Goal: Information Seeking & Learning: Find specific fact

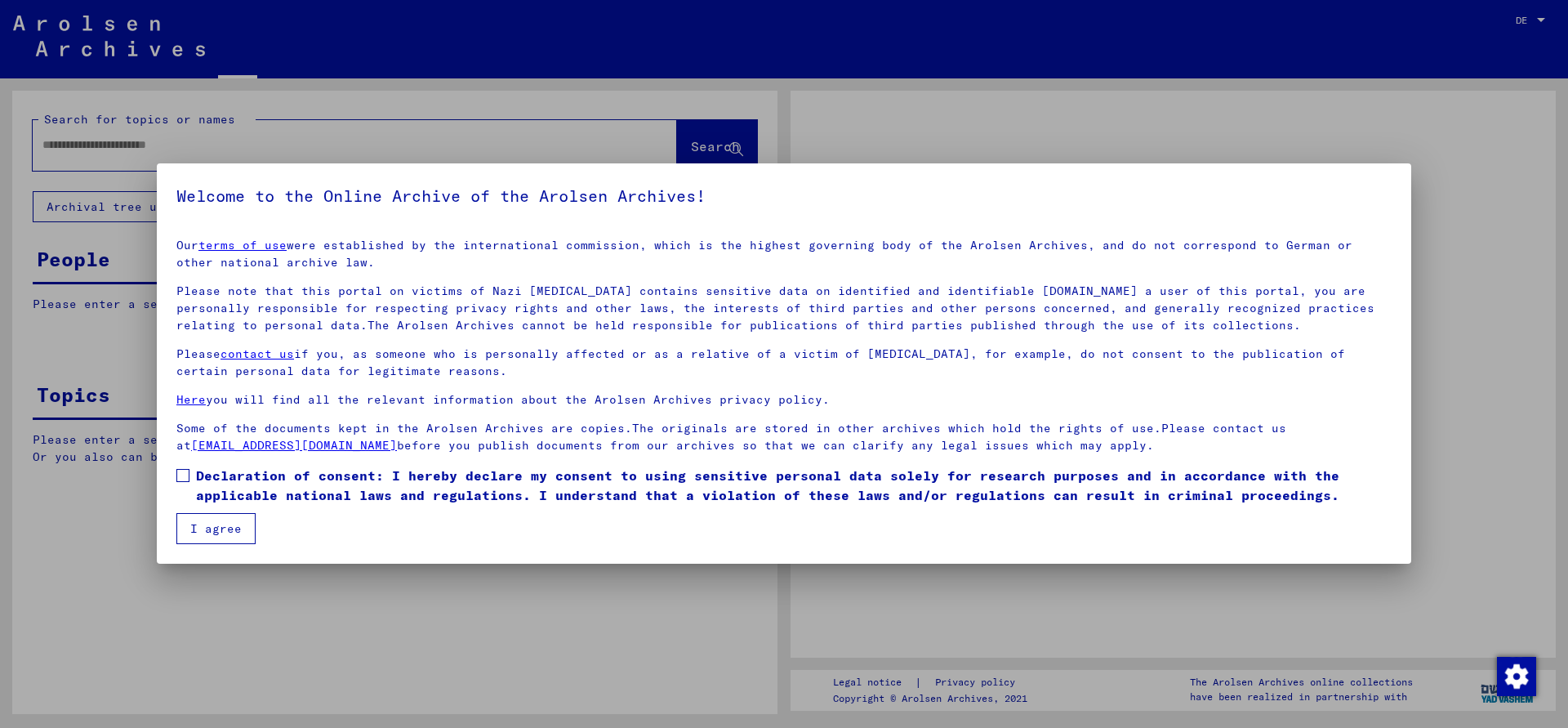
type input "*******"
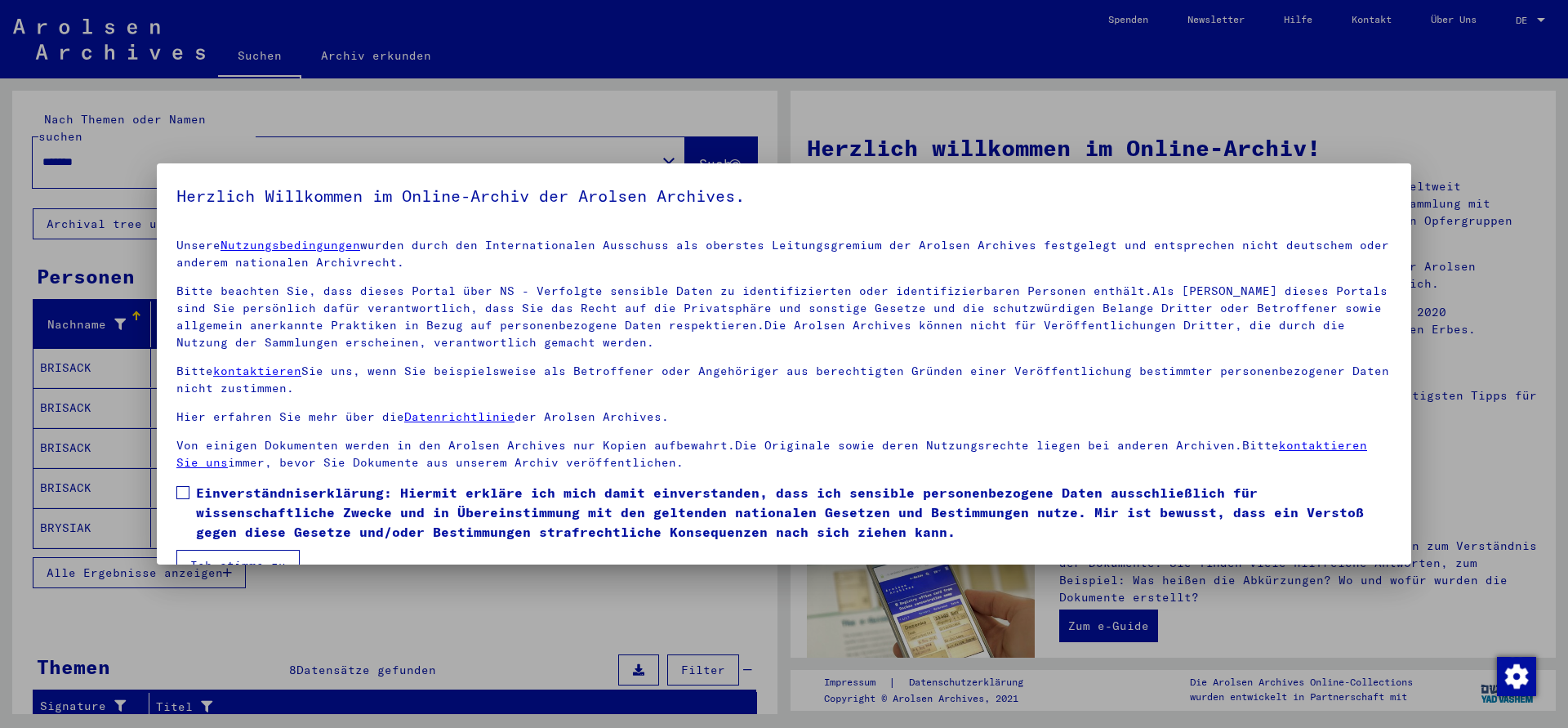
click at [186, 493] on span at bounding box center [182, 492] width 13 height 13
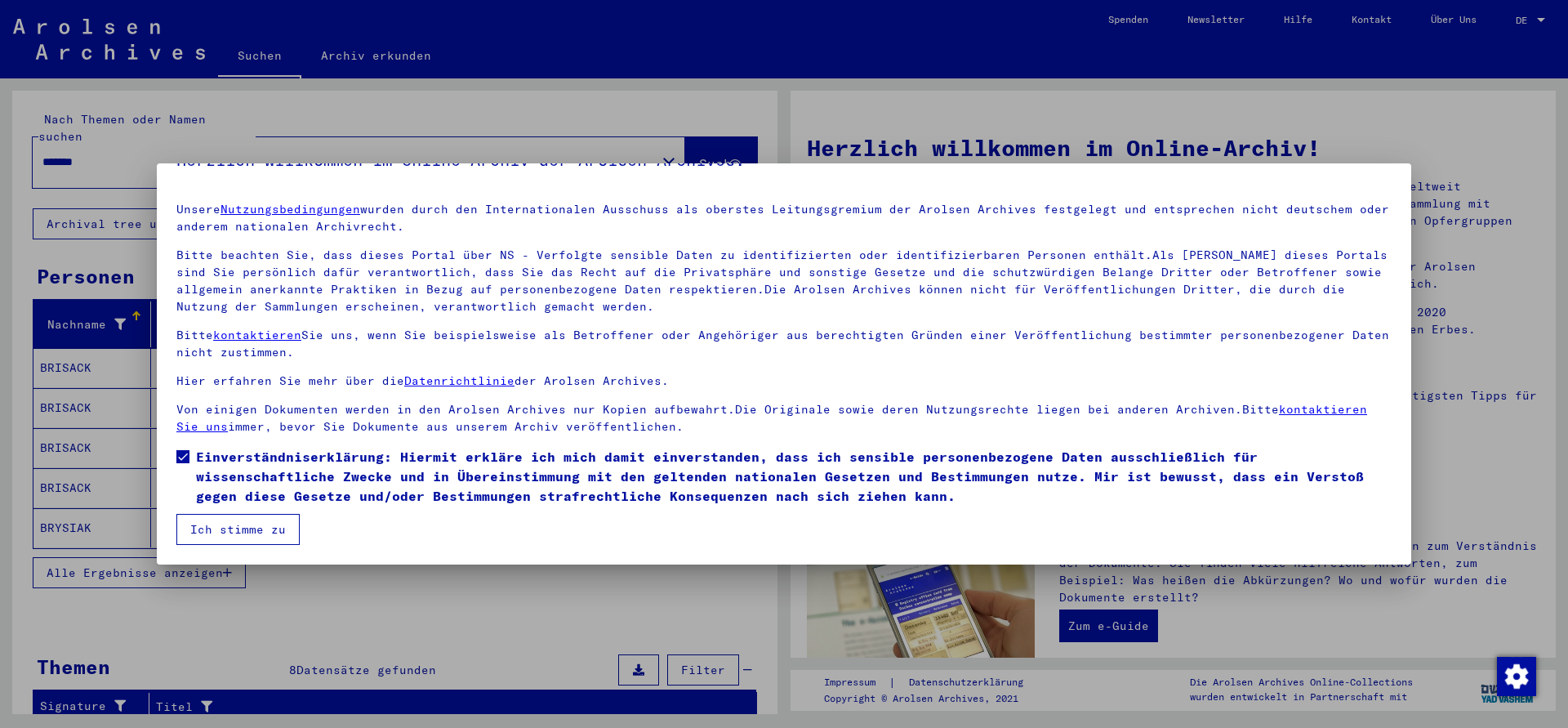
click at [251, 527] on button "Ich stimme zu" at bounding box center [238, 529] width 124 height 31
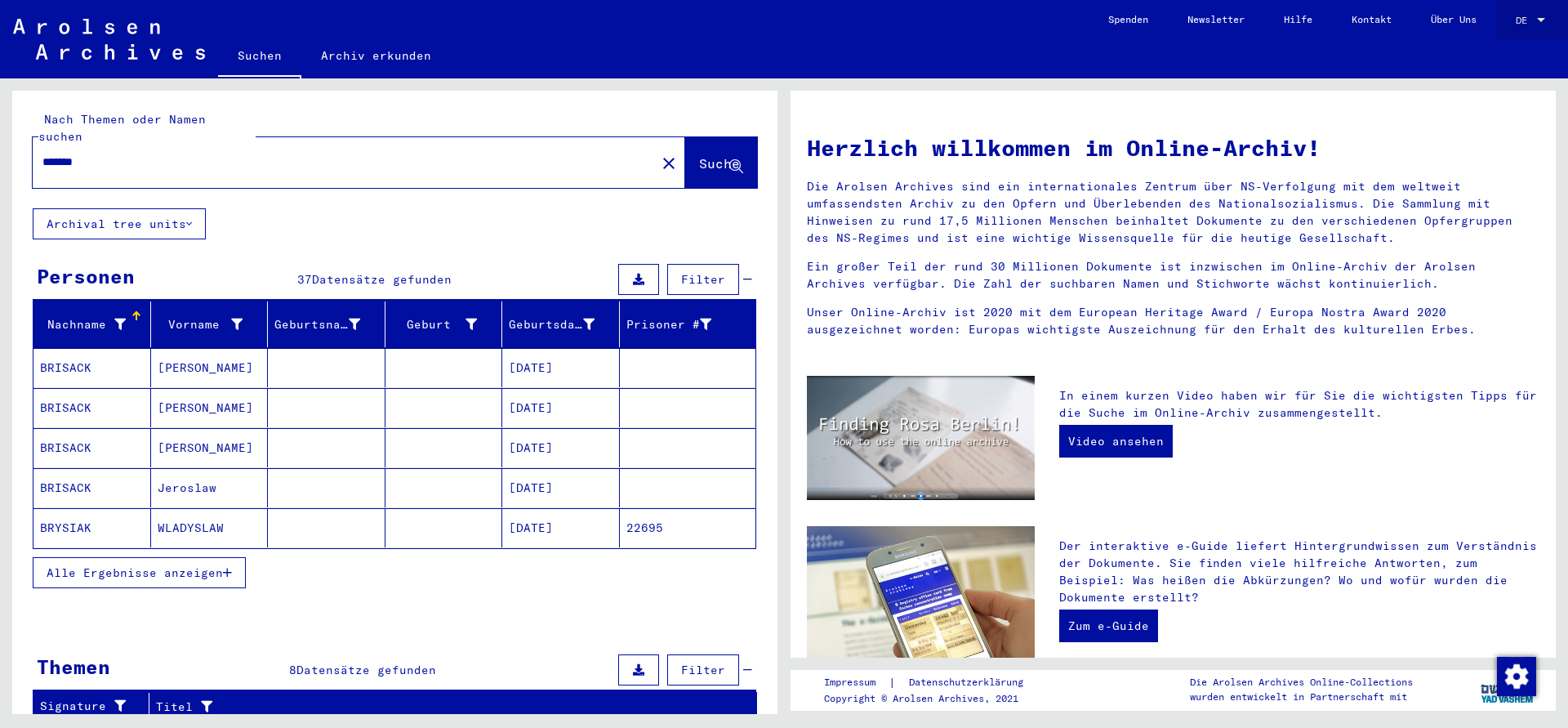
click at [1534, 20] on div "DE" at bounding box center [1532, 20] width 33 height 11
click at [1505, 34] on span "English" at bounding box center [1500, 29] width 40 height 12
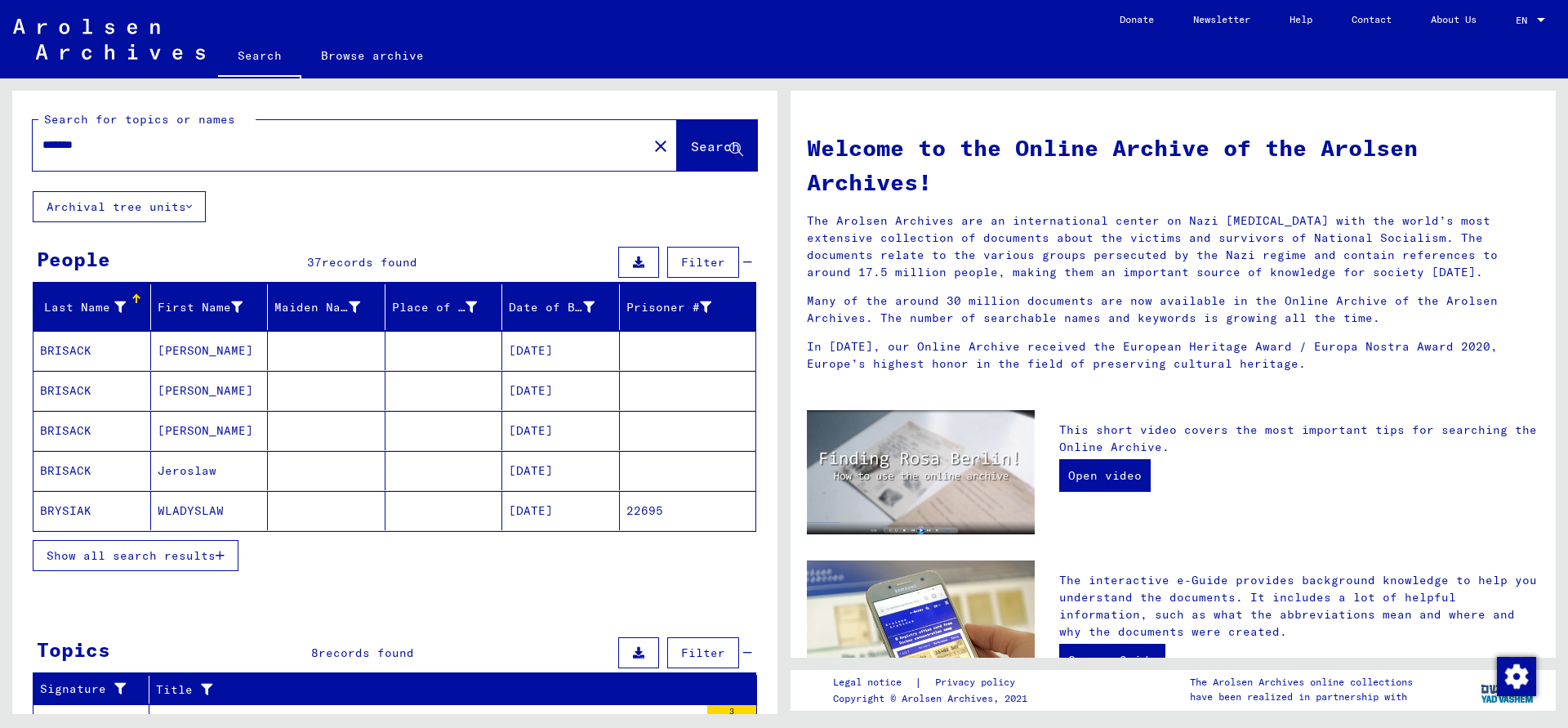
click at [219, 558] on icon "button" at bounding box center [219, 554] width 9 height 11
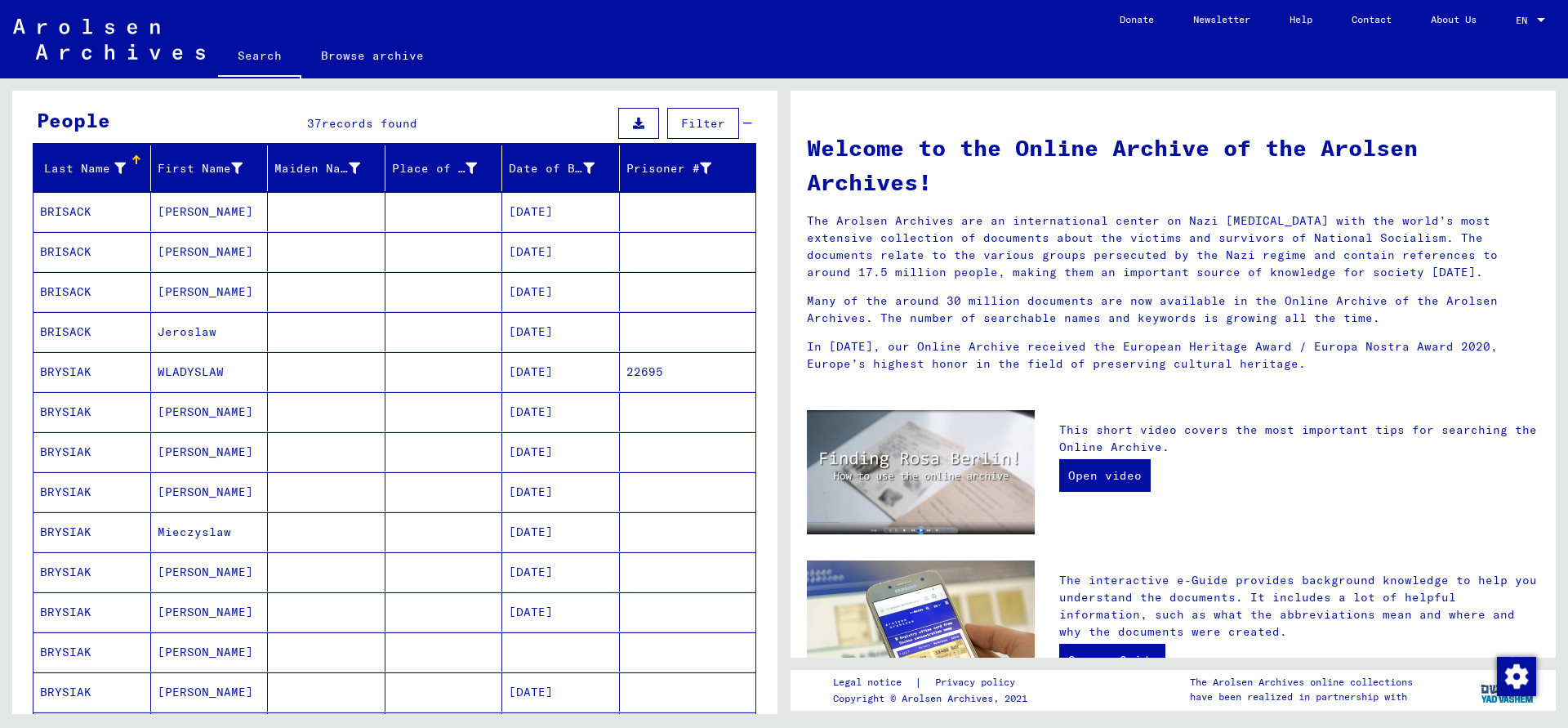
scroll to position [177, 0]
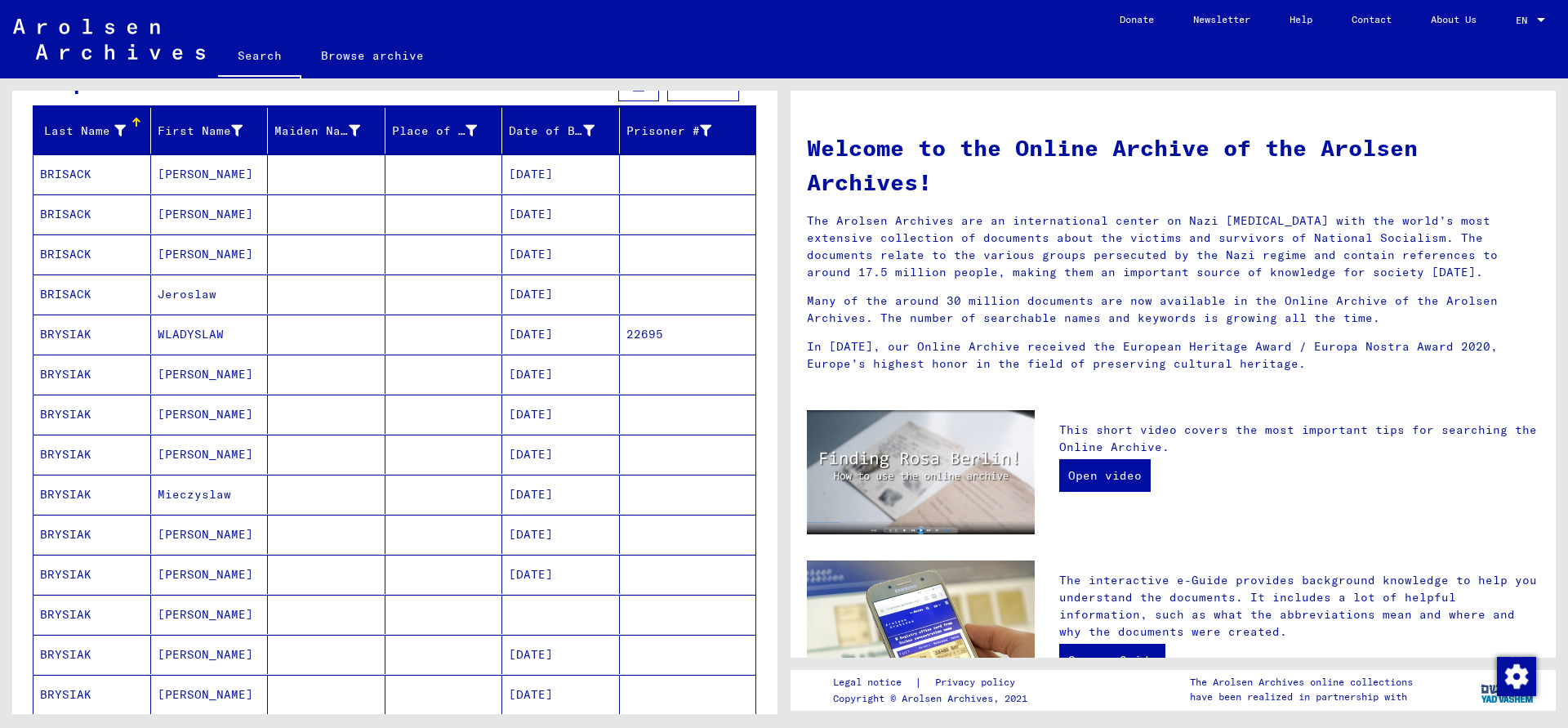
click at [213, 497] on mat-cell "Mieczyslaw" at bounding box center [210, 494] width 118 height 39
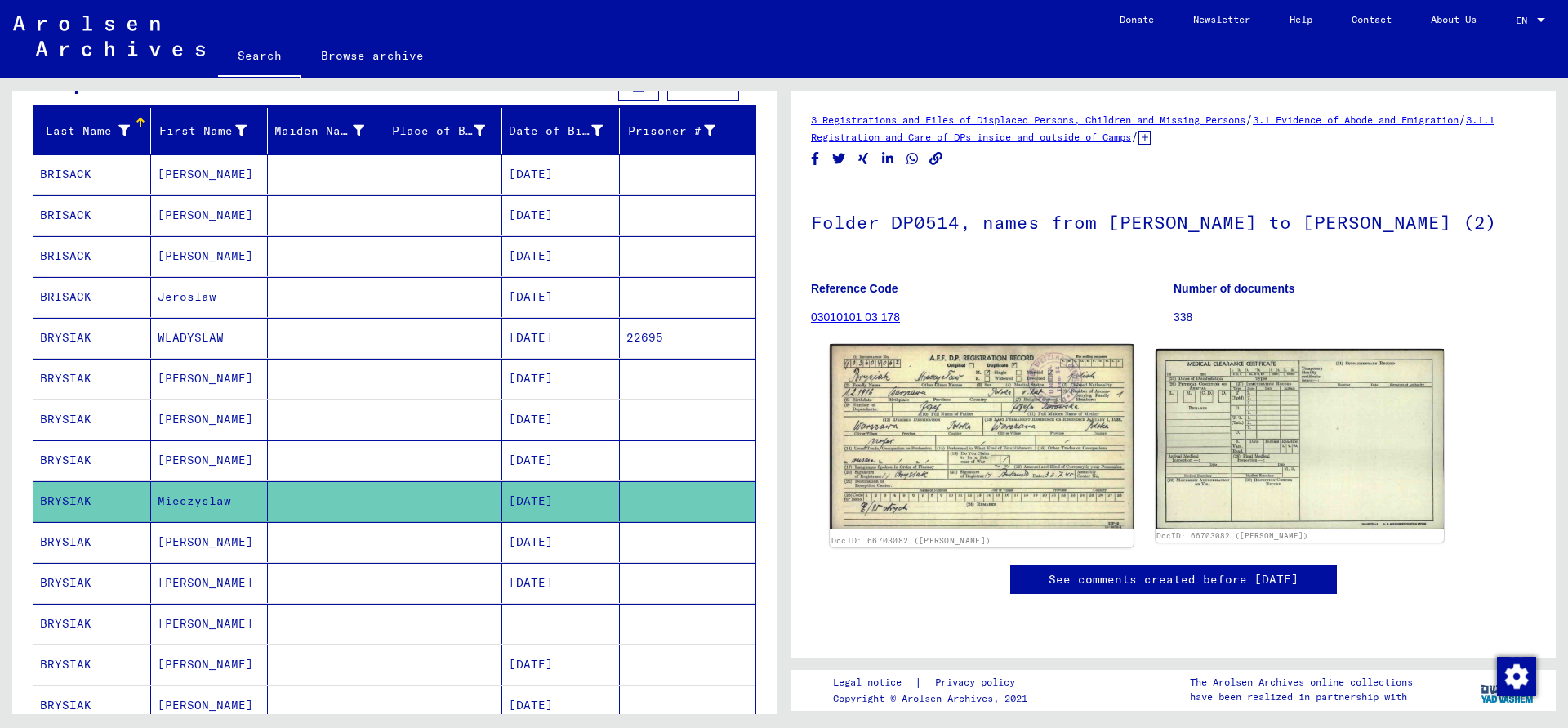
click at [952, 455] on img at bounding box center [981, 437] width 303 height 185
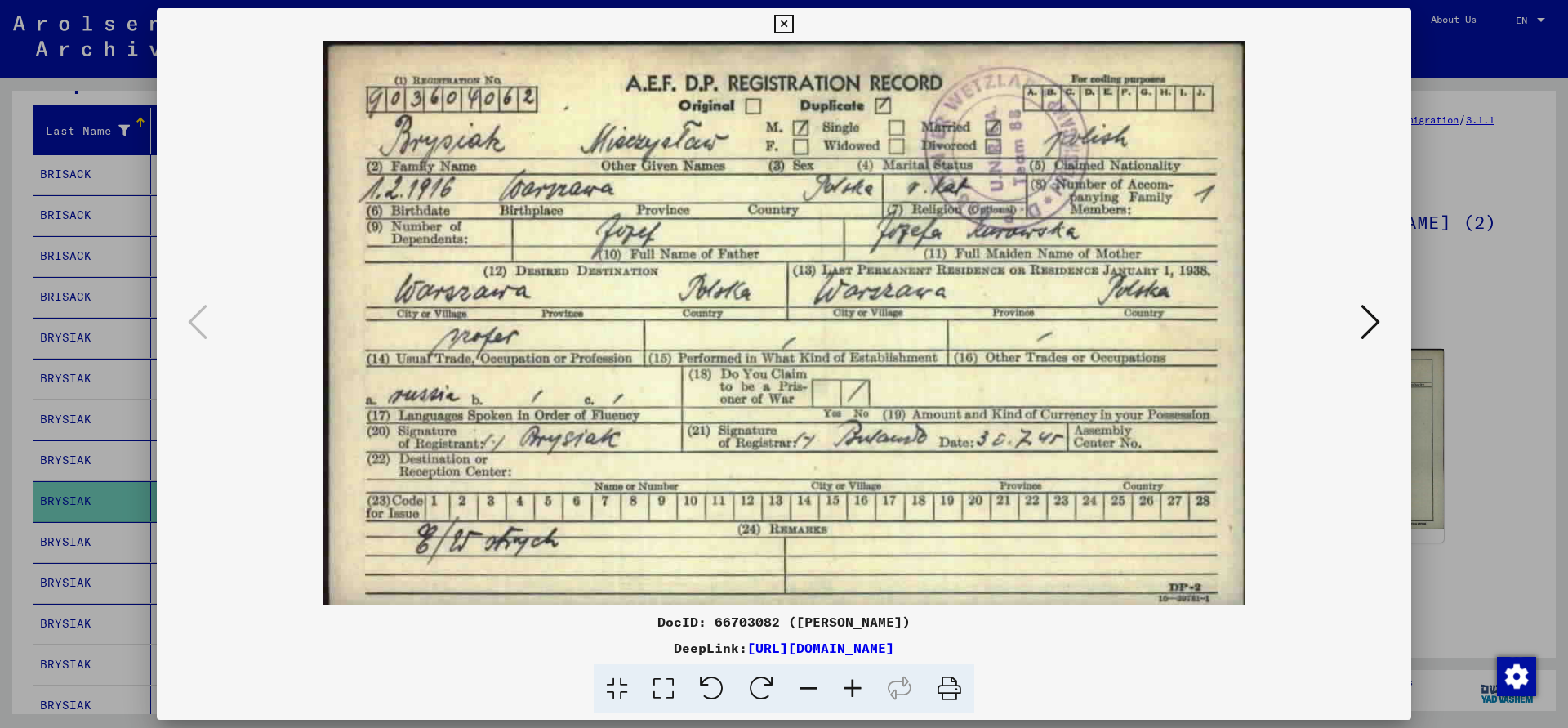
click at [1372, 323] on icon at bounding box center [1371, 321] width 20 height 39
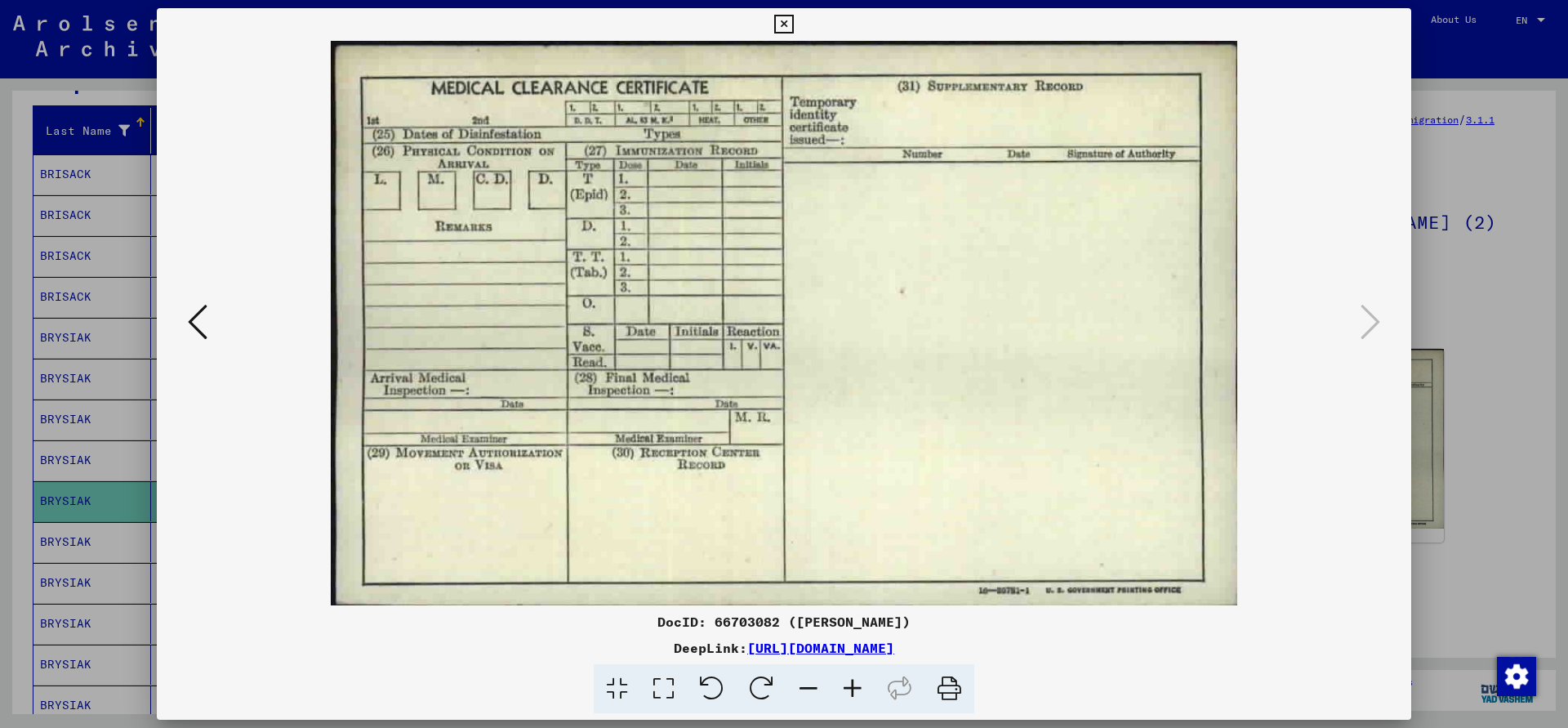
click at [185, 324] on button at bounding box center [197, 323] width 29 height 47
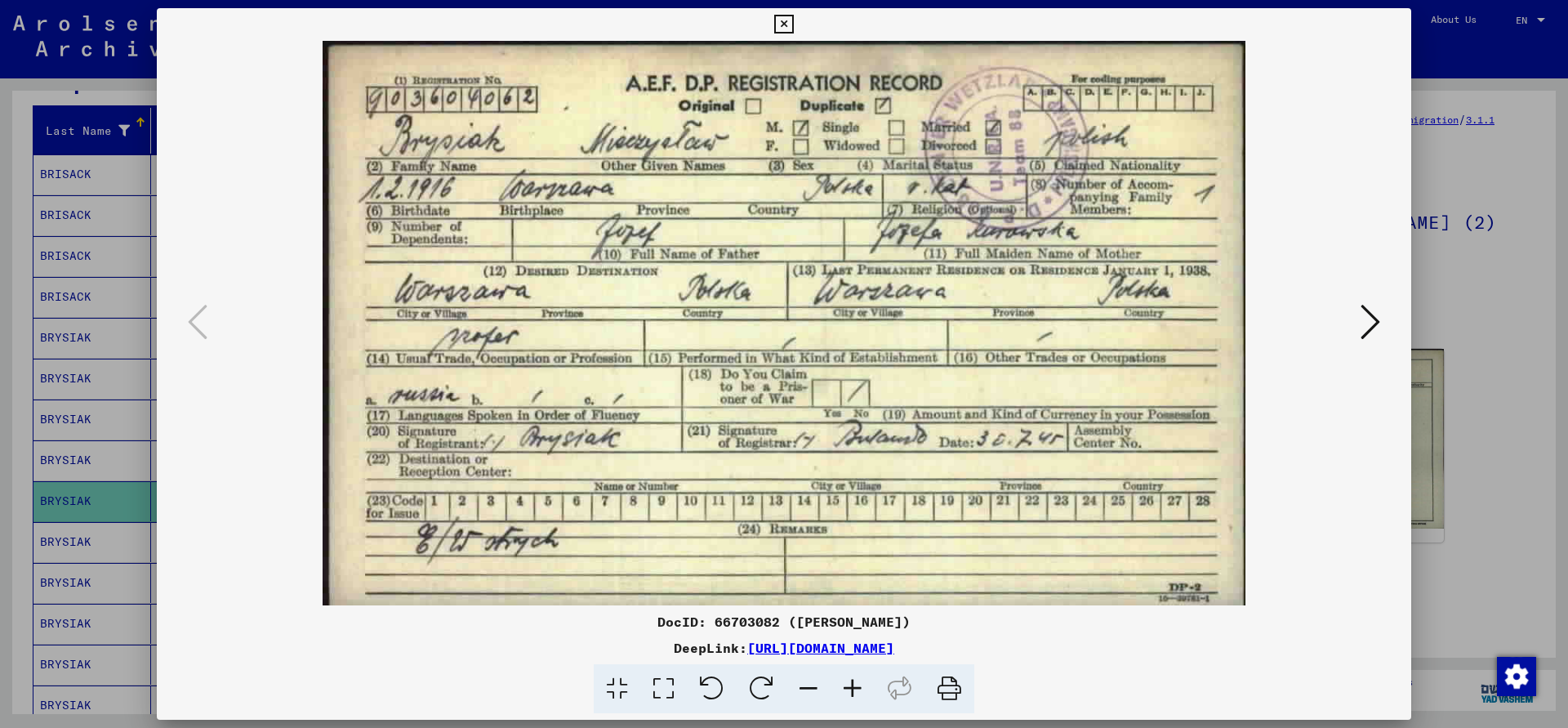
click at [793, 24] on icon at bounding box center [784, 25] width 19 height 20
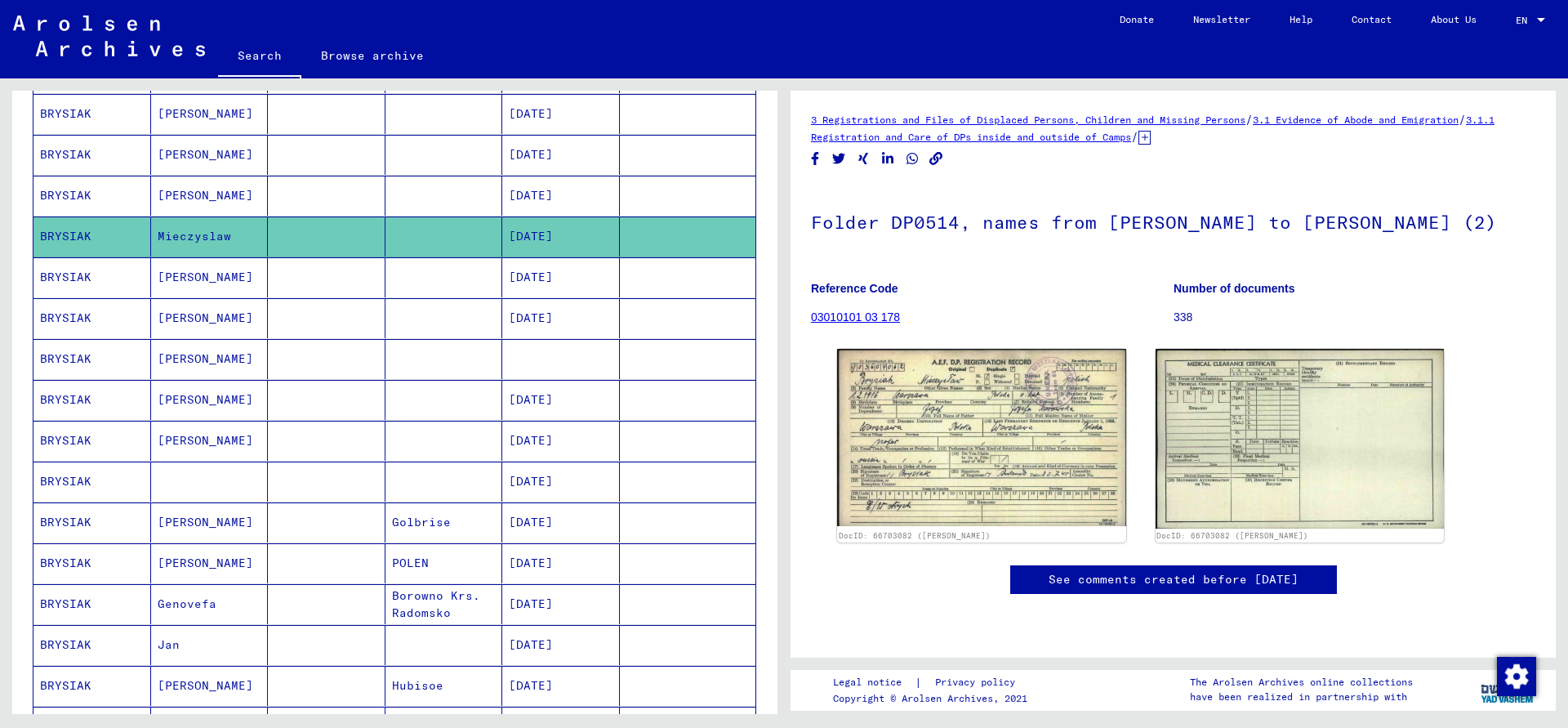
scroll to position [530, 0]
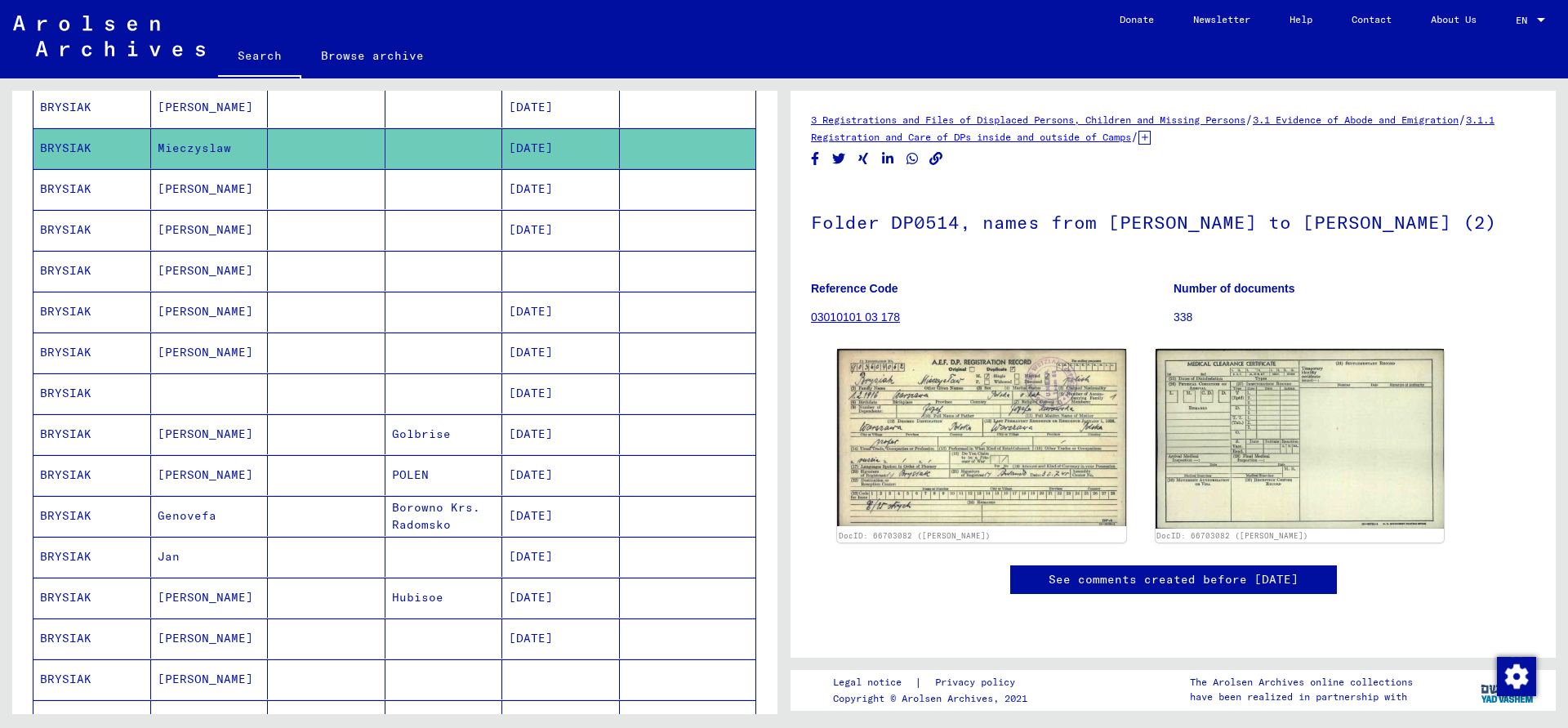
click at [187, 435] on mat-cell "[PERSON_NAME]" at bounding box center [210, 434] width 118 height 40
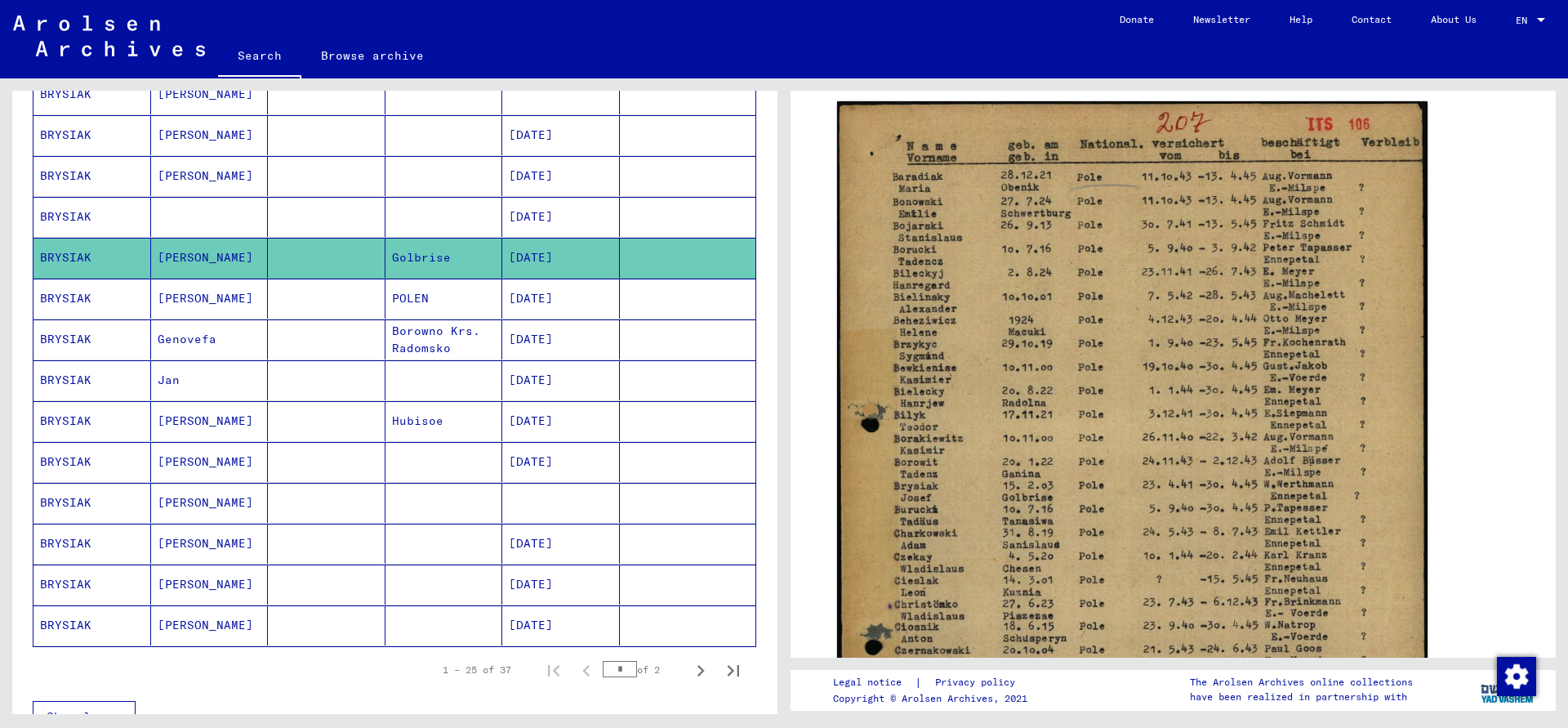
scroll to position [794, 0]
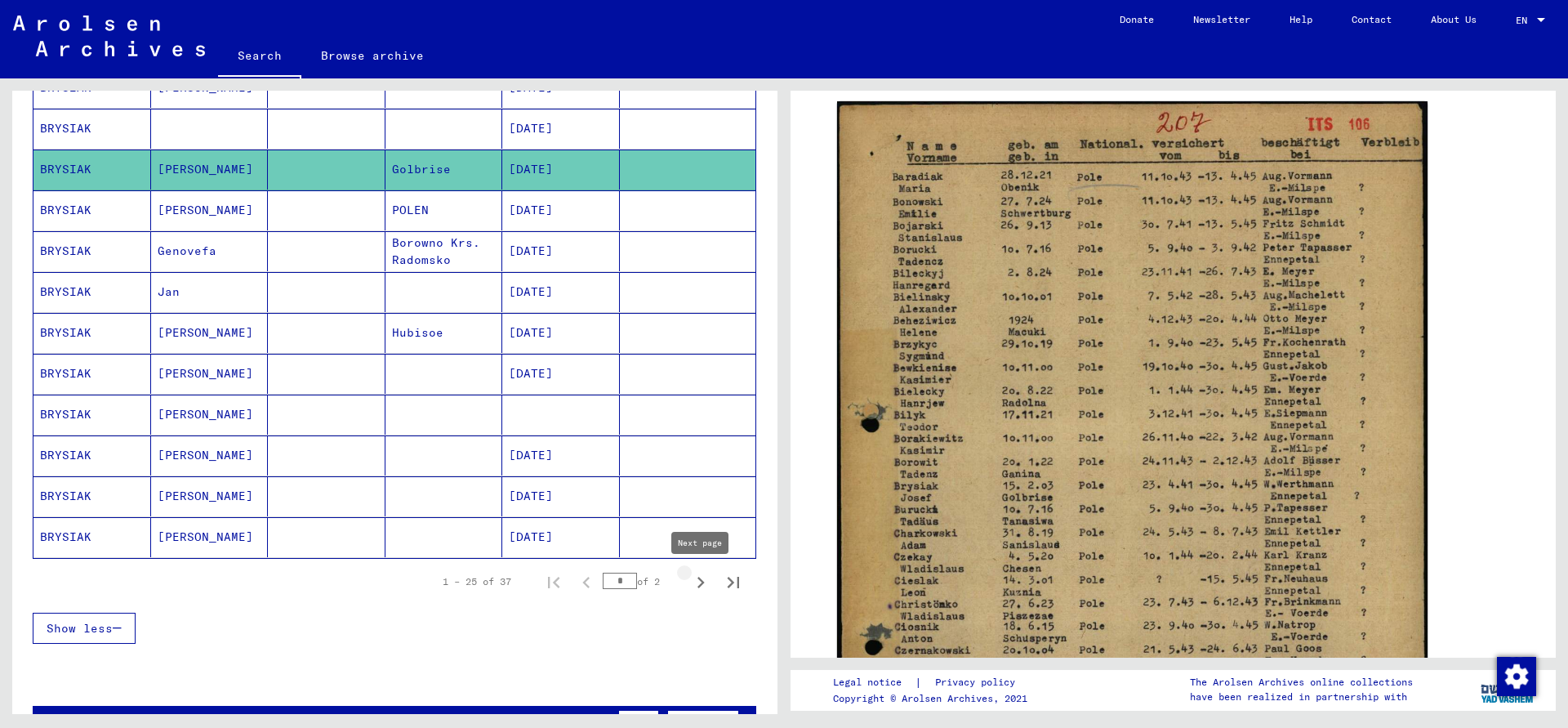
click at [700, 582] on icon "Next page" at bounding box center [700, 582] width 23 height 23
type input "*"
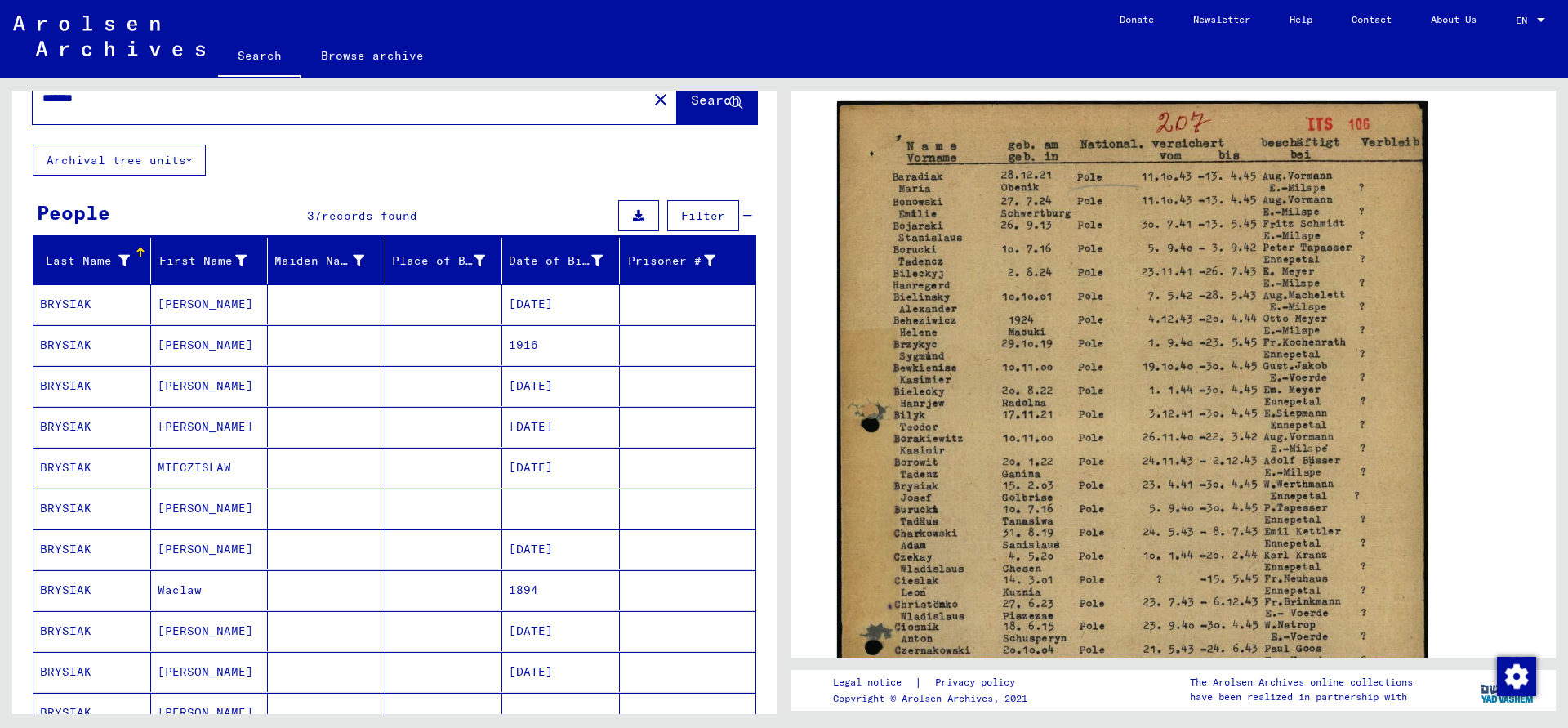
scroll to position [32, 0]
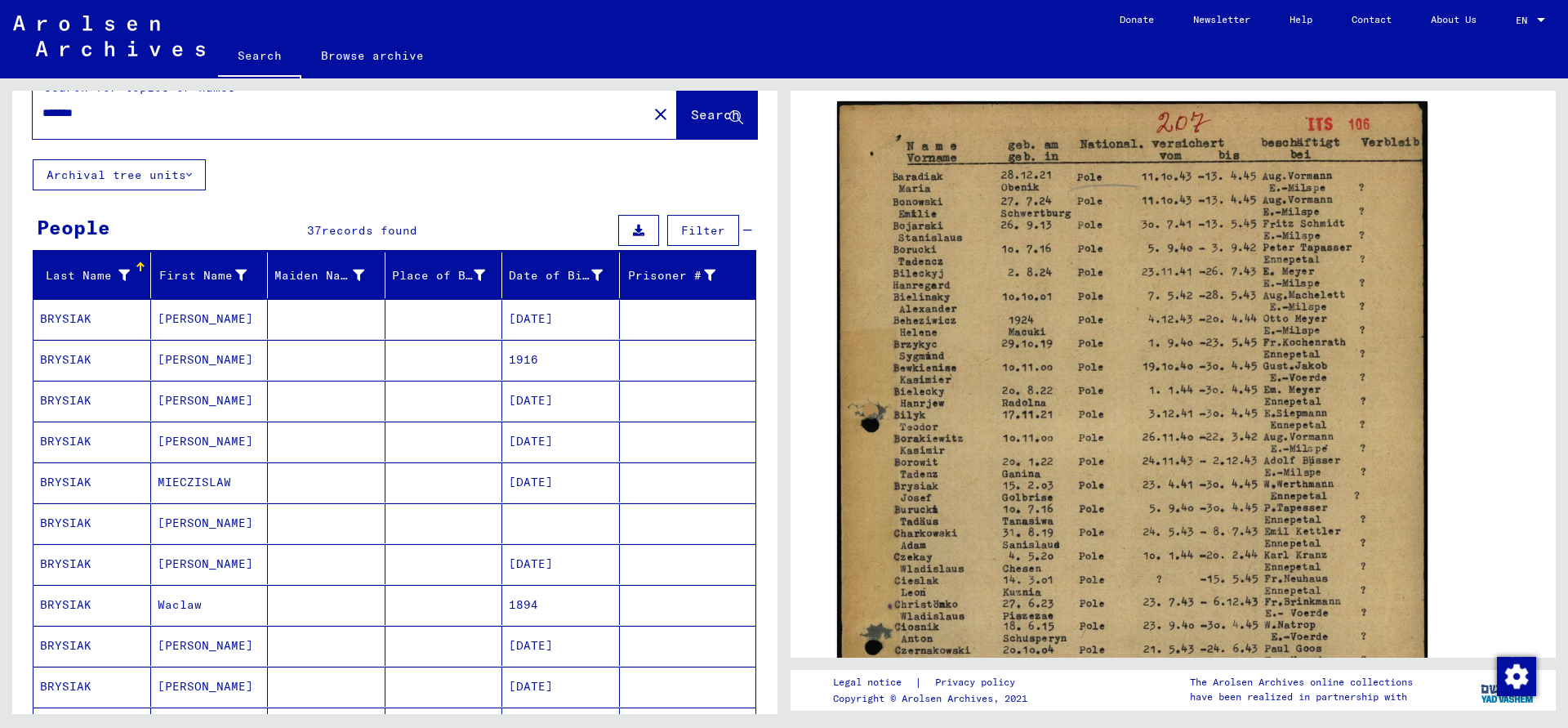
click at [208, 478] on mat-cell "MIECZISLAW" at bounding box center [210, 483] width 118 height 40
